Goal: Check status: Check status

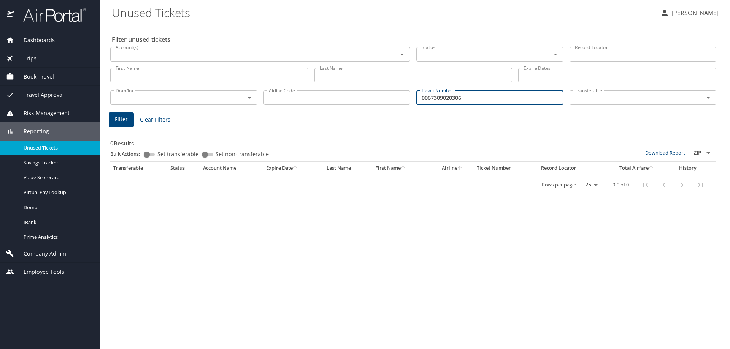
drag, startPoint x: 393, startPoint y: 92, endPoint x: 389, endPoint y: 92, distance: 4.6
click at [389, 92] on div "Dom/Int Dom/Int Airline Code Airline Code Ticket Number 0067309020306 Ticket Nu…" at bounding box center [413, 96] width 612 height 25
paste input "18999933634"
type input "0018999933634"
click at [118, 124] on button "Filter" at bounding box center [121, 120] width 25 height 15
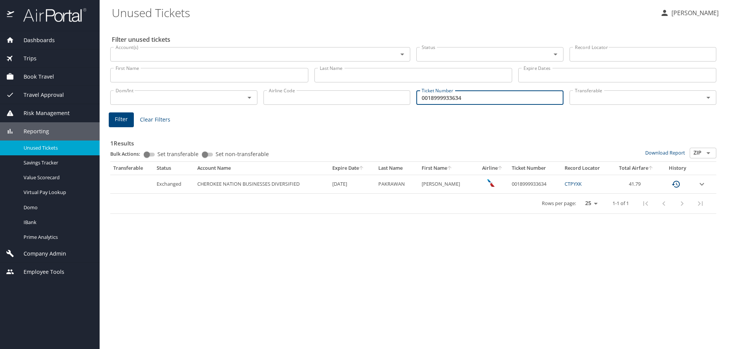
drag, startPoint x: 468, startPoint y: 100, endPoint x: 404, endPoint y: 99, distance: 64.3
click at [404, 99] on div "Dom/Int Dom/Int Airline Code Airline Code Ticket Number 0018999933634 Ticket Nu…" at bounding box center [413, 96] width 612 height 25
click at [124, 117] on span "Filter" at bounding box center [121, 120] width 13 height 10
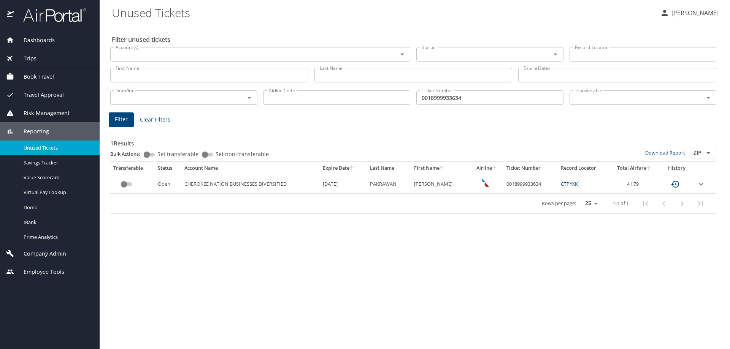
click at [567, 186] on link "CTPYXK" at bounding box center [569, 184] width 17 height 7
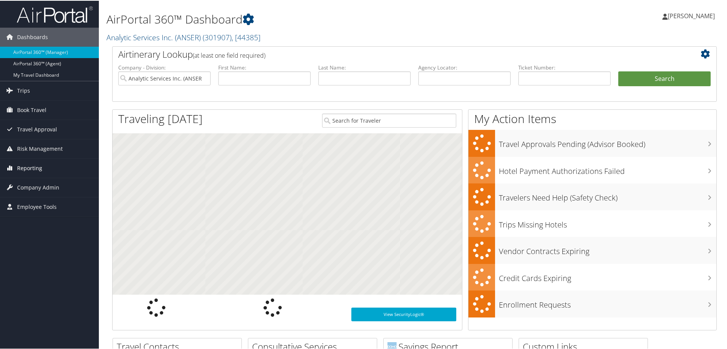
click at [17, 166] on span "Reporting" at bounding box center [29, 167] width 25 height 19
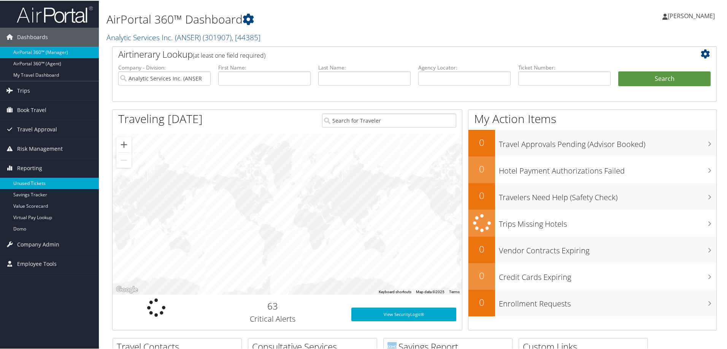
click at [23, 180] on link "Unused Tickets" at bounding box center [49, 182] width 99 height 11
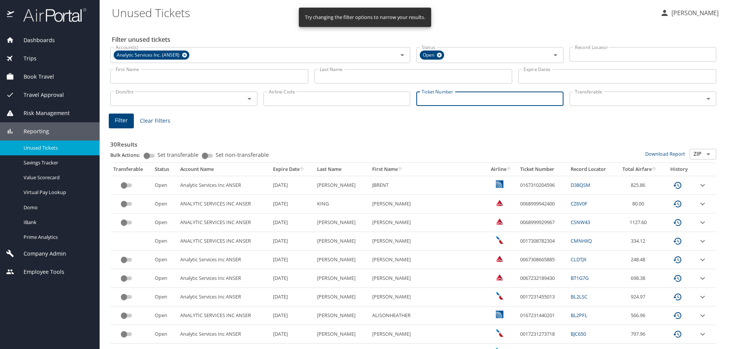
click at [436, 105] on input "Ticket Number" at bounding box center [489, 99] width 147 height 14
paste input "0018999933634"
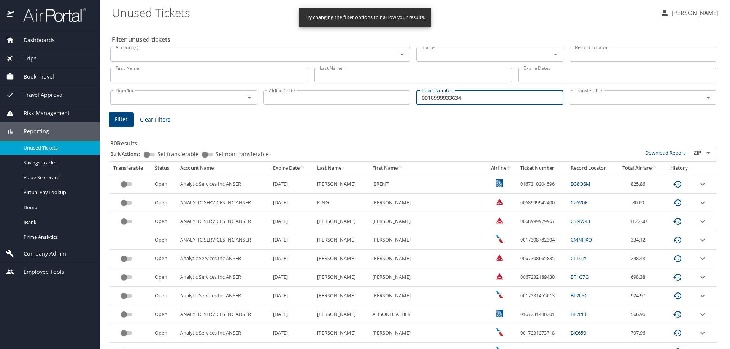
type input "0018999933634"
click at [127, 119] on button "Filter" at bounding box center [121, 120] width 25 height 15
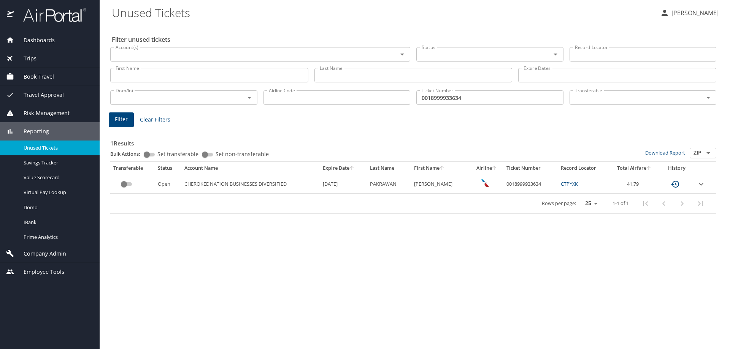
click at [574, 184] on link "CTPYXK" at bounding box center [569, 184] width 17 height 7
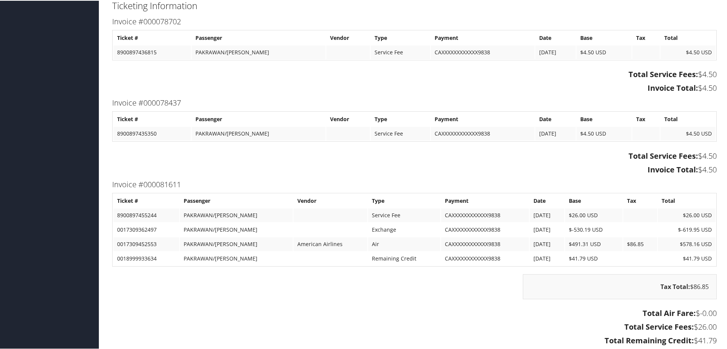
scroll to position [1107, 0]
